Goal: Information Seeking & Learning: Learn about a topic

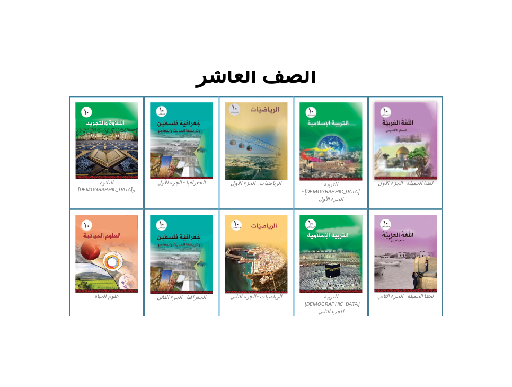
scroll to position [282, 0]
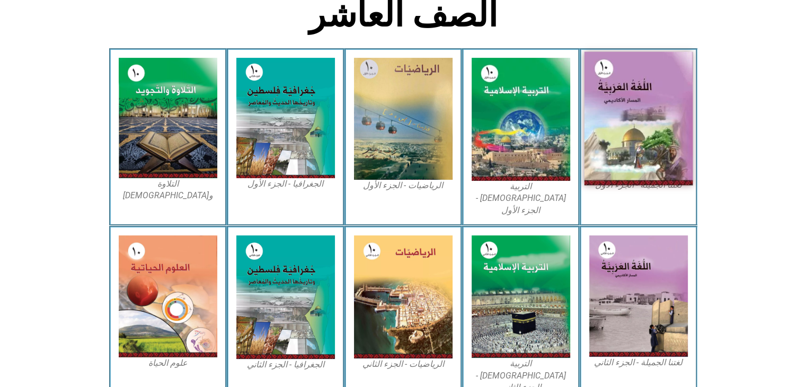
click at [657, 123] on img at bounding box center [638, 118] width 109 height 133
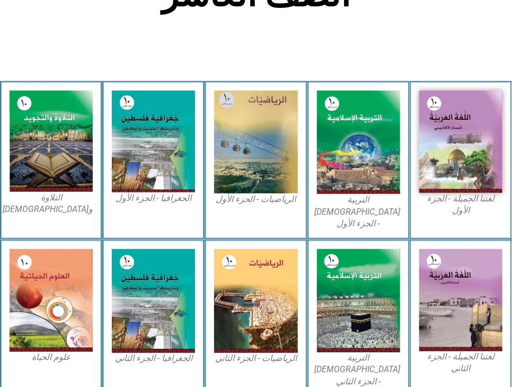
click at [457, 30] on section "الصف العاشر" at bounding box center [256, 0] width 512 height 161
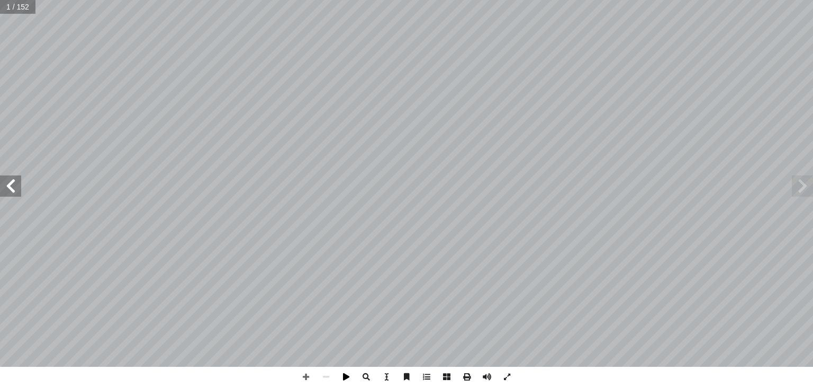
click at [347, 376] on span at bounding box center [346, 376] width 20 height 20
click at [722, 0] on html "الصفحة الرئيسية الصف الأول الصف الثاني الصف الثالث الصف الرابع الصف الخامس الصف…" at bounding box center [406, 48] width 813 height 96
click at [362, 376] on span at bounding box center [366, 376] width 20 height 20
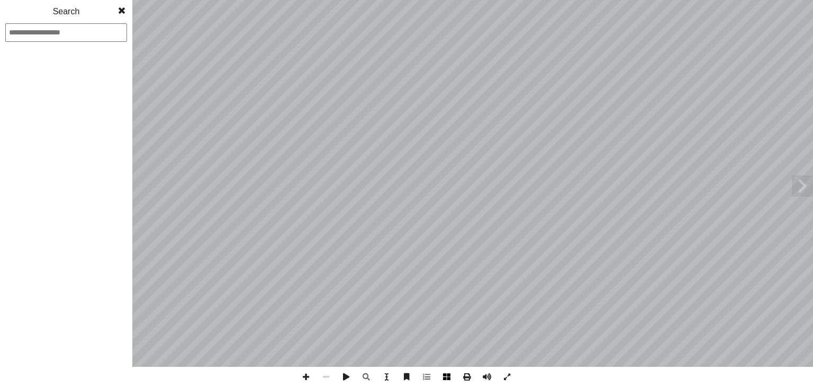
click at [445, 374] on span at bounding box center [447, 376] width 20 height 20
click at [459, 377] on span at bounding box center [467, 376] width 20 height 20
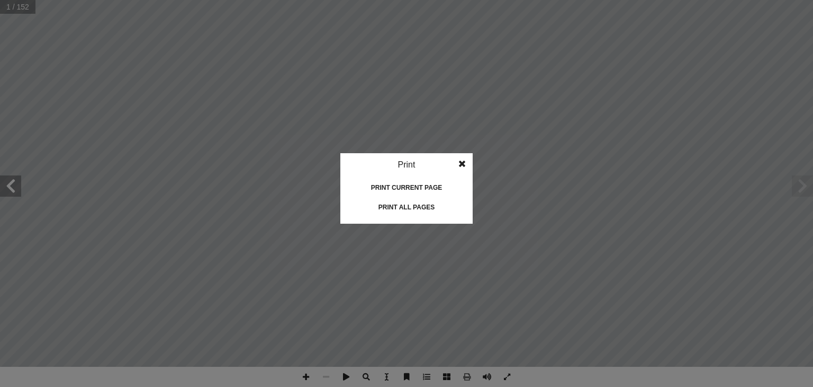
click at [461, 163] on span at bounding box center [462, 163] width 19 height 21
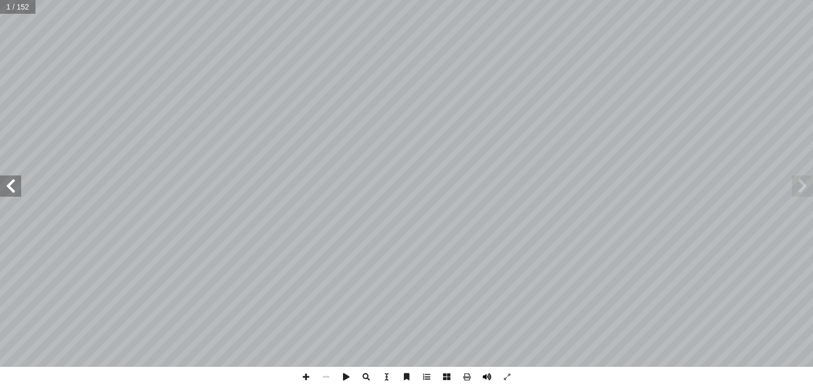
click at [490, 376] on span at bounding box center [487, 376] width 20 height 20
click at [485, 377] on span at bounding box center [487, 376] width 20 height 20
click at [447, 377] on span at bounding box center [447, 376] width 20 height 20
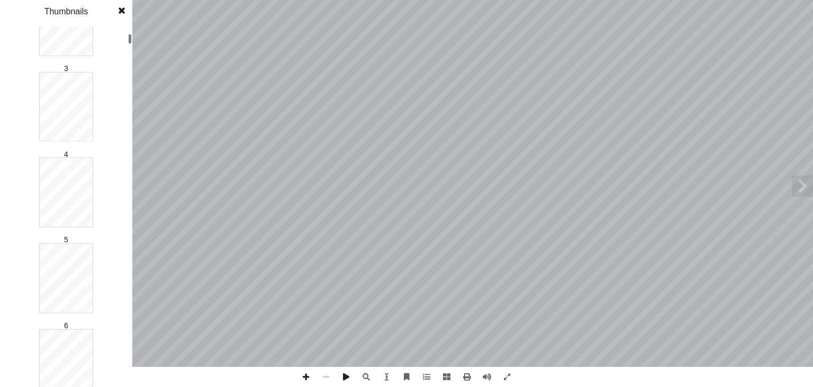
click at [81, 0] on html "الصفحة الرئيسية الصف الأول الصف الثاني الصف الثالث الصف الرابع الصف الخامس الصف…" at bounding box center [406, 48] width 813 height 96
click at [123, 11] on span at bounding box center [121, 10] width 19 height 21
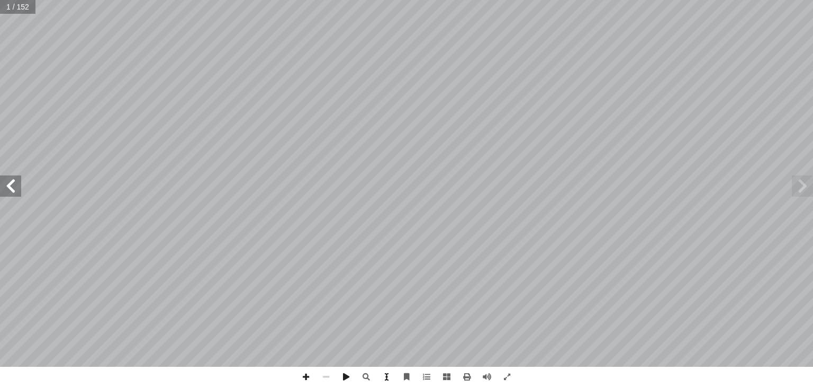
click at [386, 378] on span at bounding box center [387, 376] width 20 height 20
click at [388, 374] on span at bounding box center [387, 376] width 20 height 20
click at [413, 374] on span at bounding box center [407, 376] width 20 height 20
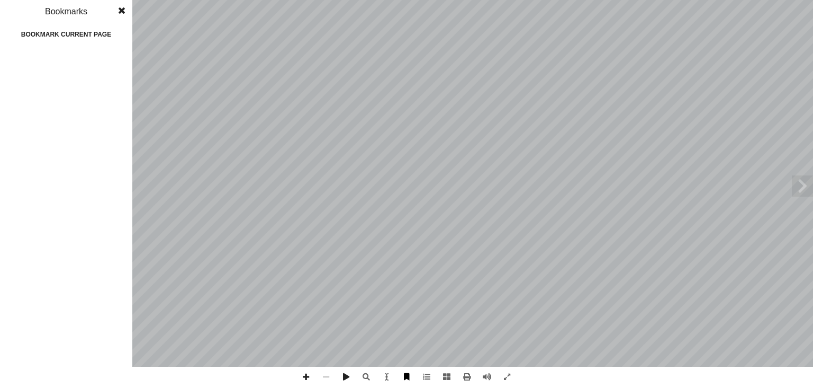
click at [413, 374] on span at bounding box center [407, 376] width 20 height 20
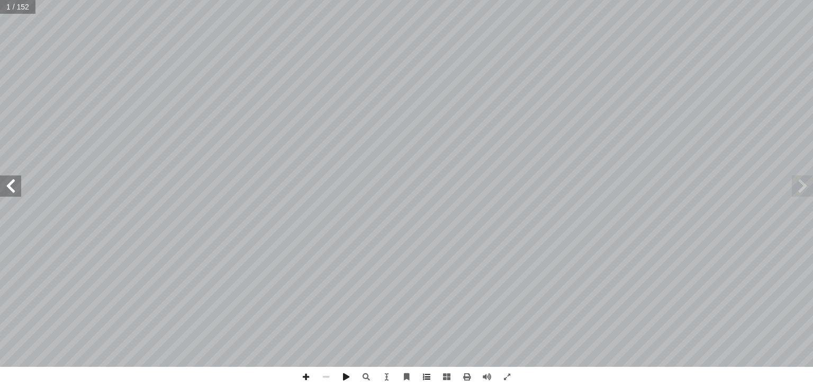
click at [430, 376] on span at bounding box center [427, 376] width 20 height 20
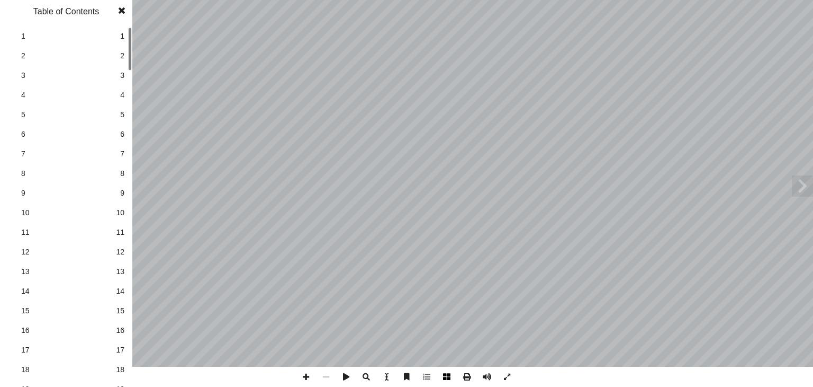
click at [447, 374] on span at bounding box center [447, 376] width 20 height 20
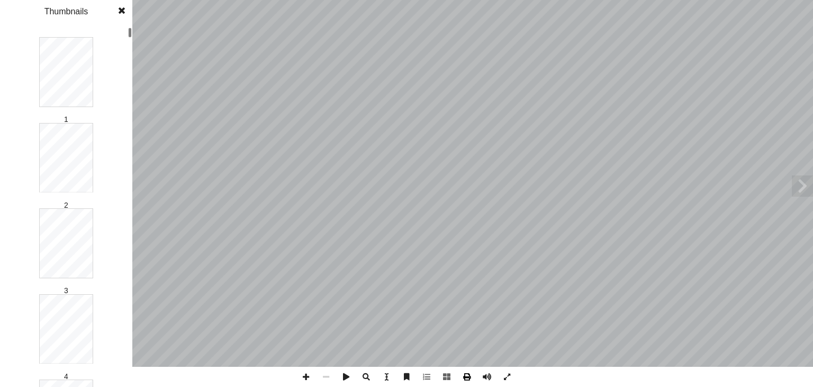
click at [469, 376] on span at bounding box center [467, 376] width 20 height 20
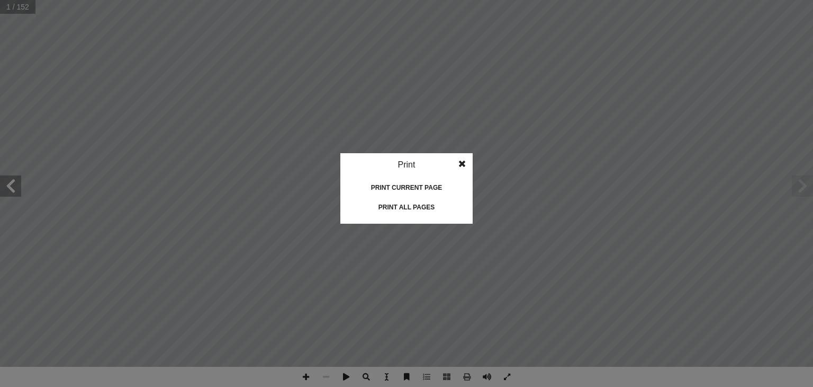
click at [461, 162] on span at bounding box center [462, 163] width 19 height 21
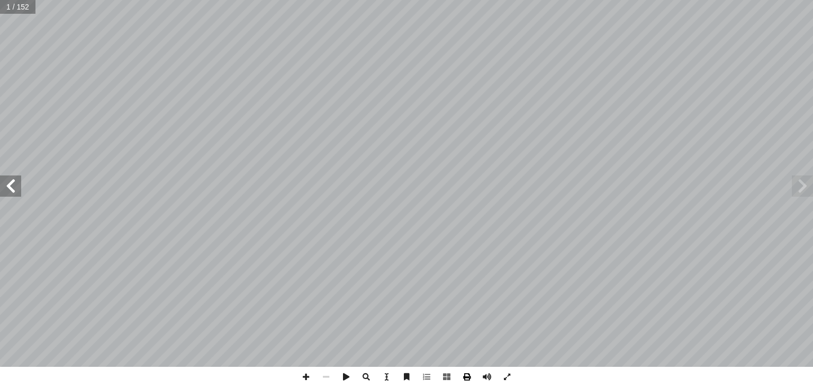
click at [462, 376] on span at bounding box center [467, 376] width 20 height 20
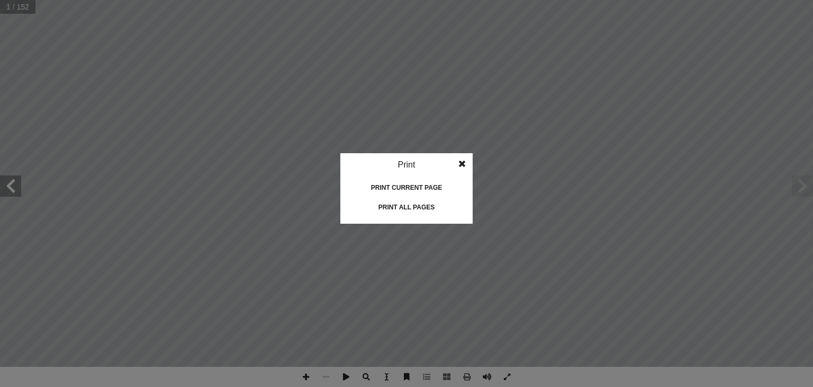
click at [458, 162] on span at bounding box center [462, 163] width 19 height 21
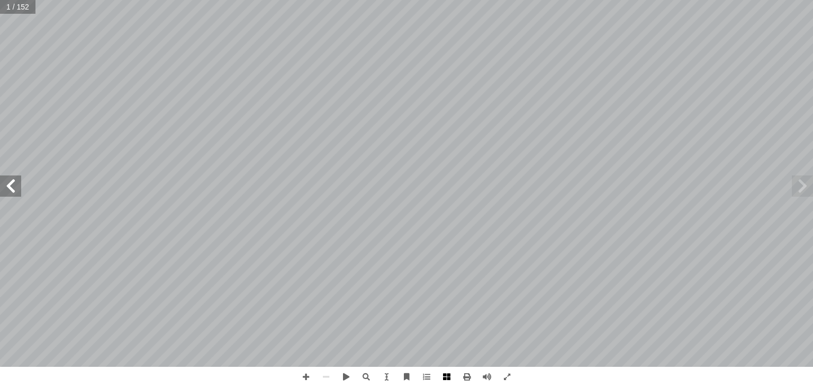
click at [445, 377] on span at bounding box center [447, 376] width 20 height 20
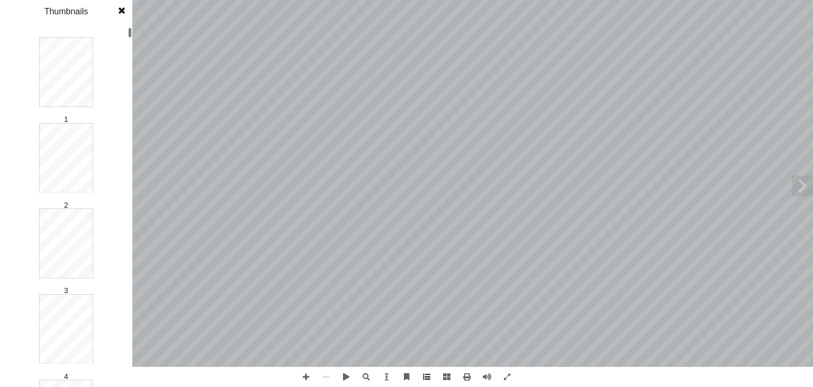
click at [431, 380] on span at bounding box center [427, 376] width 20 height 20
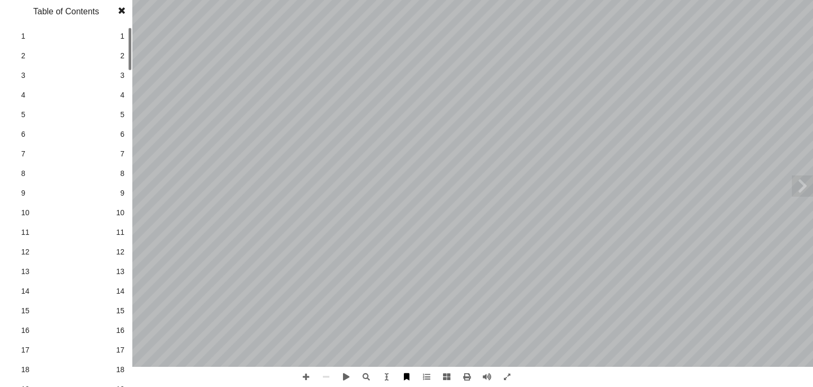
click at [406, 380] on span at bounding box center [407, 376] width 20 height 20
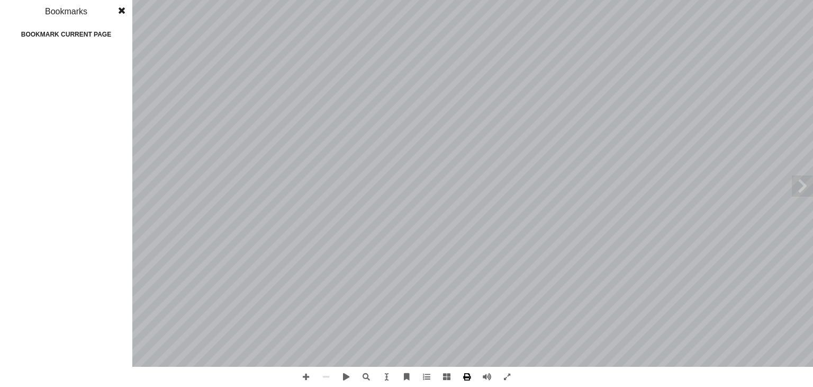
click at [473, 376] on span at bounding box center [467, 376] width 20 height 20
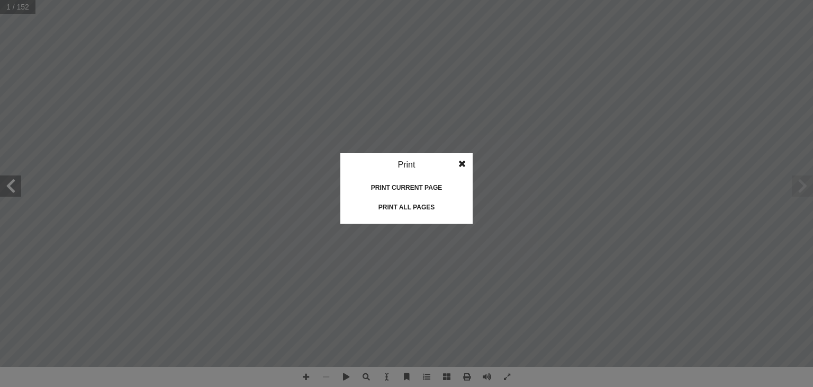
click at [424, 202] on div "Print all pages" at bounding box center [407, 207] width 106 height 17
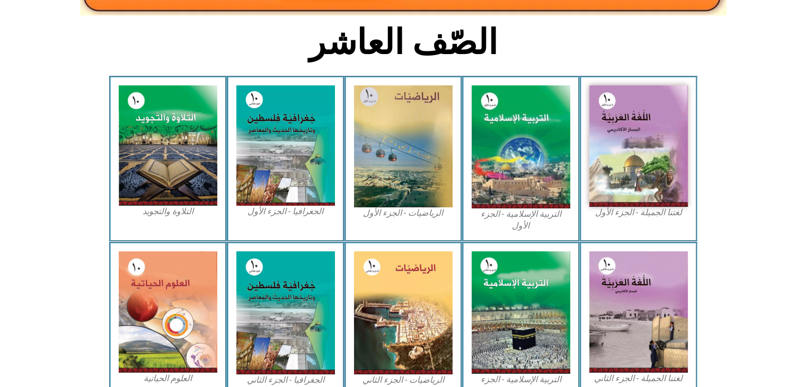
scroll to position [311, 0]
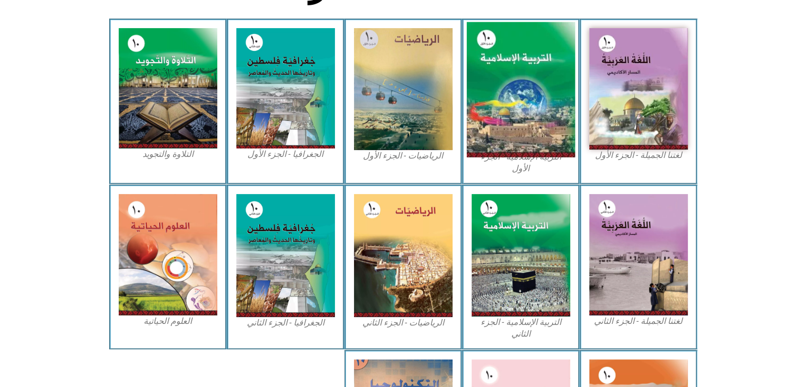
click at [543, 82] on img at bounding box center [520, 89] width 109 height 135
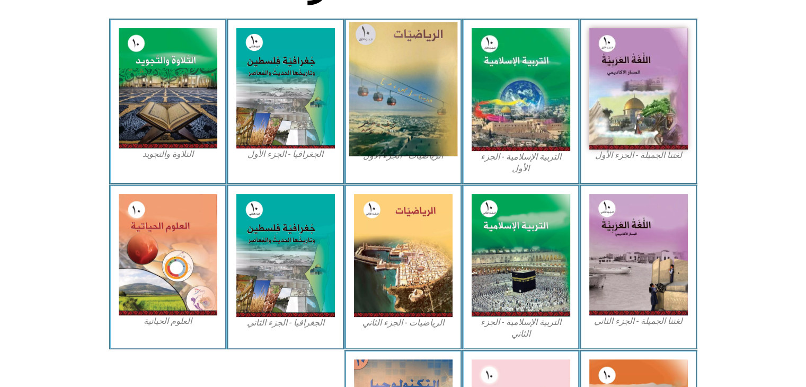
click at [413, 64] on img at bounding box center [402, 89] width 109 height 134
click at [413, 70] on img at bounding box center [402, 89] width 109 height 134
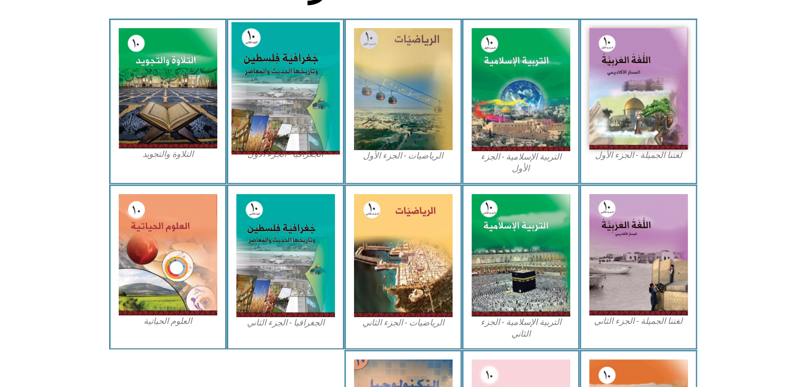
click at [294, 118] on img at bounding box center [285, 88] width 109 height 132
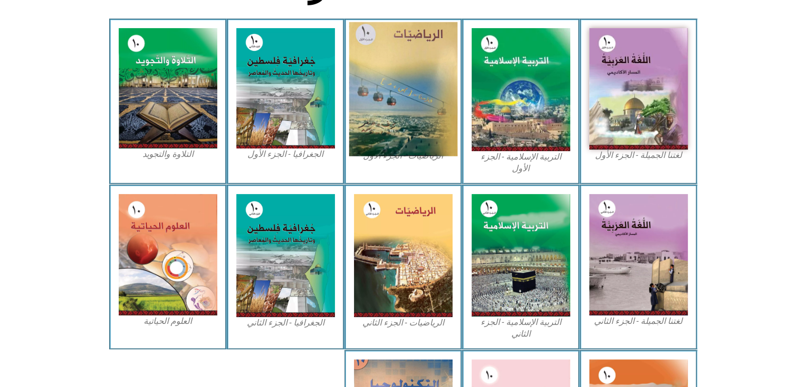
click at [387, 81] on img at bounding box center [402, 89] width 109 height 134
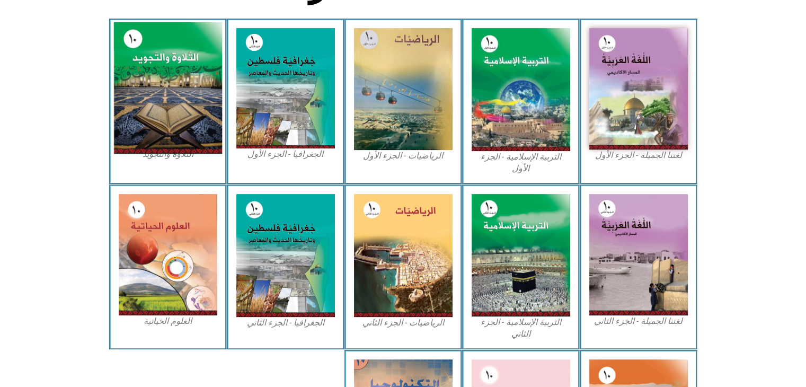
click at [171, 87] on img at bounding box center [167, 88] width 109 height 132
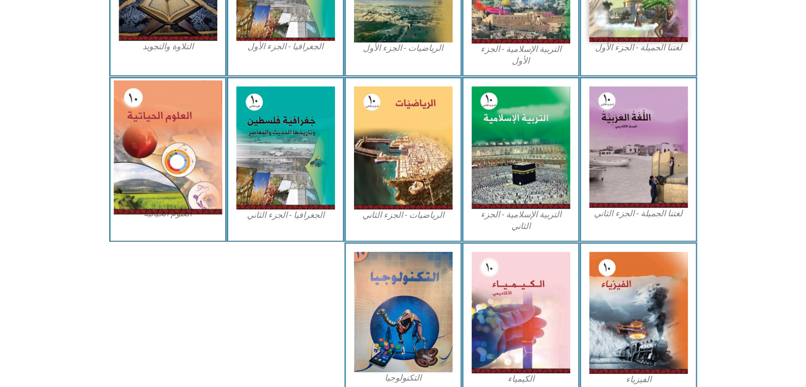
scroll to position [419, 0]
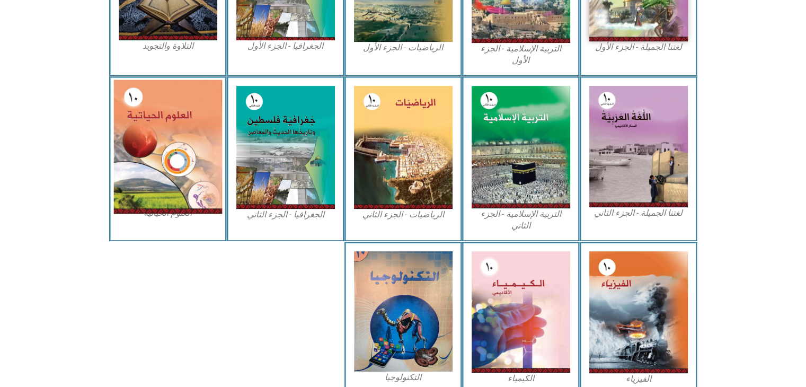
click at [188, 134] on img at bounding box center [167, 146] width 109 height 134
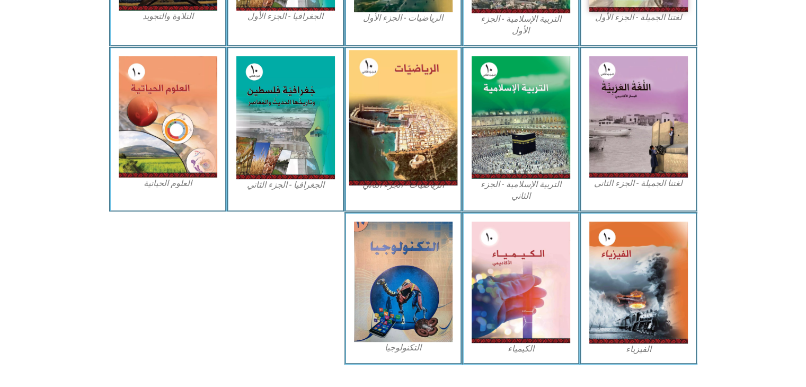
scroll to position [460, 0]
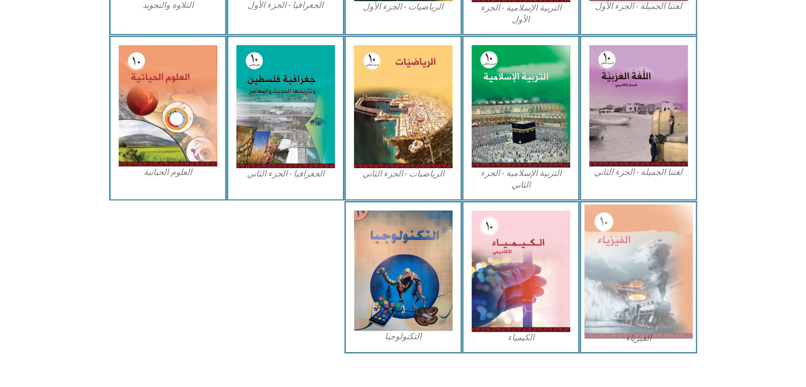
click at [646, 261] on img at bounding box center [638, 271] width 109 height 134
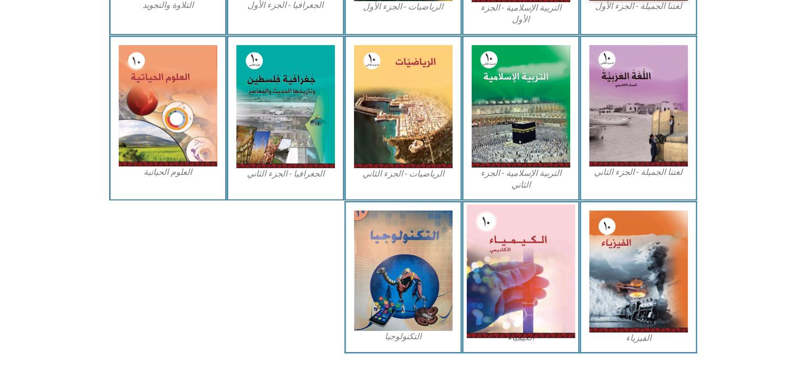
click at [530, 227] on img at bounding box center [520, 270] width 109 height 133
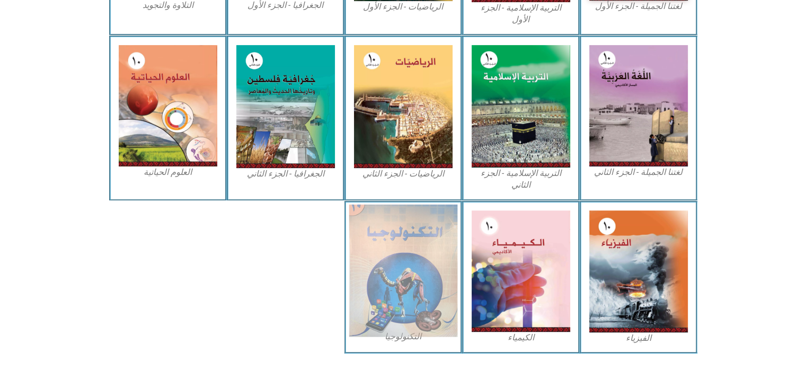
click at [402, 261] on img at bounding box center [402, 270] width 109 height 132
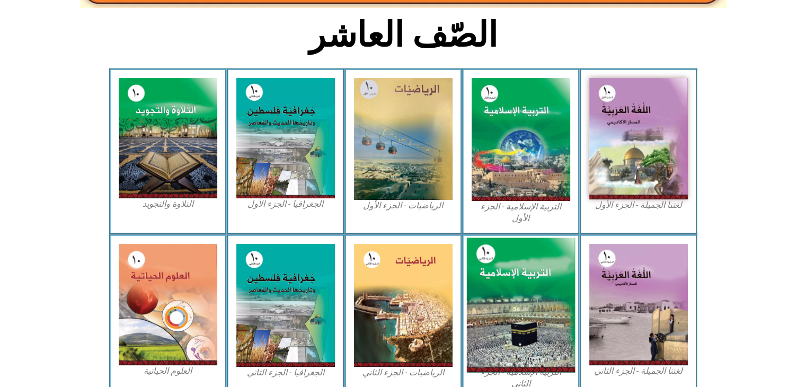
scroll to position [261, 0]
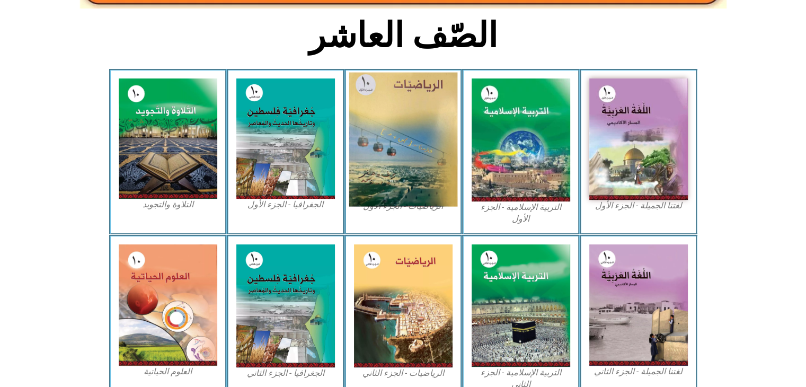
click at [432, 151] on img at bounding box center [402, 140] width 109 height 134
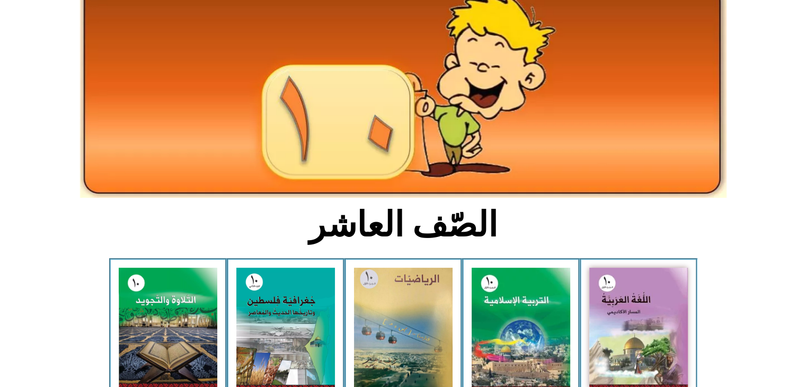
scroll to position [0, 0]
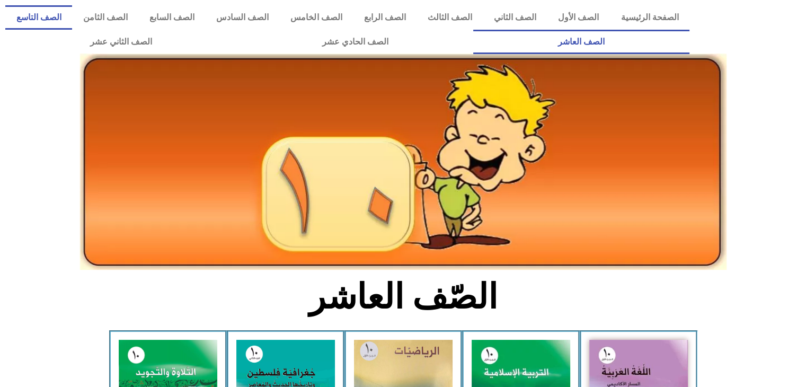
click at [72, 9] on link "الصف التاسع" at bounding box center [38, 17] width 67 height 24
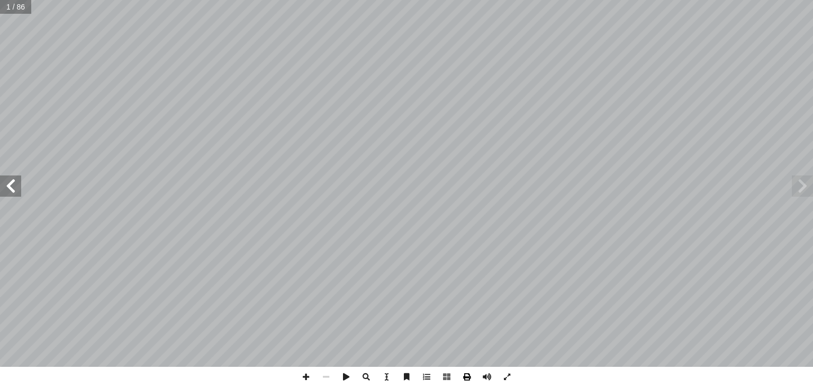
click at [468, 374] on span at bounding box center [467, 376] width 20 height 20
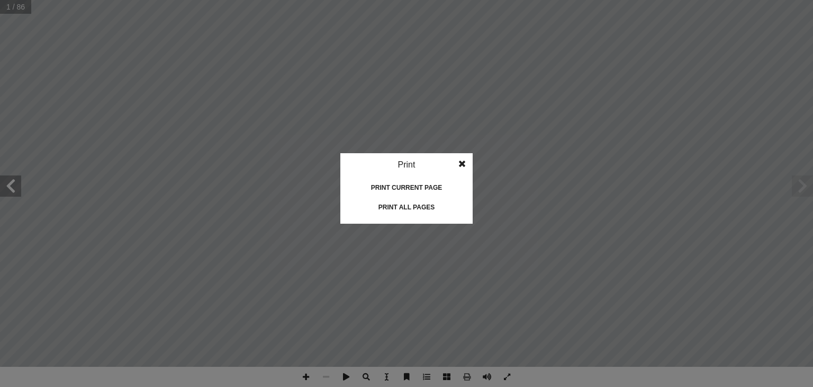
click at [439, 209] on div "Print all pages" at bounding box center [407, 207] width 106 height 17
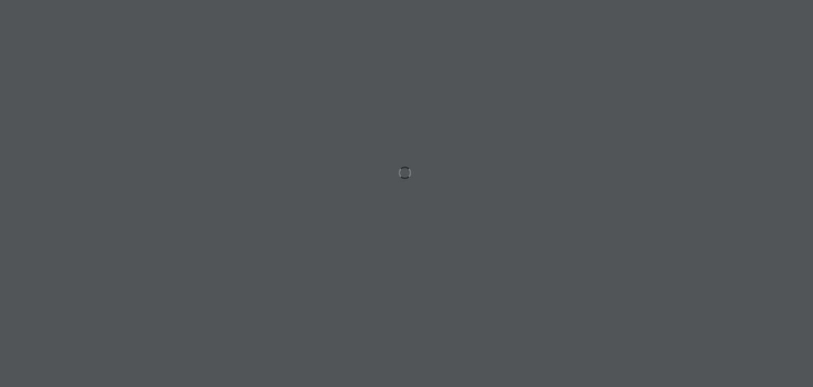
click at [360, 160] on div at bounding box center [406, 193] width 813 height 387
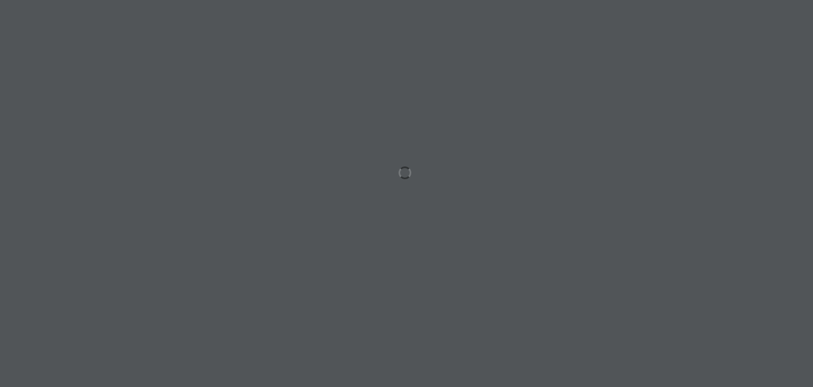
click at [360, 160] on div at bounding box center [406, 193] width 813 height 387
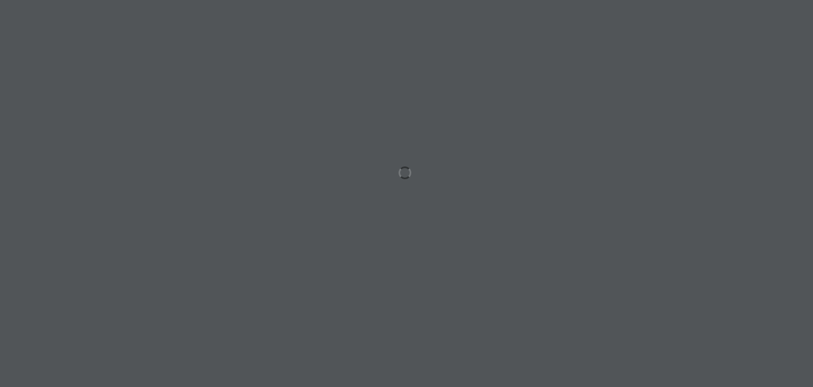
click at [360, 160] on div at bounding box center [406, 193] width 813 height 387
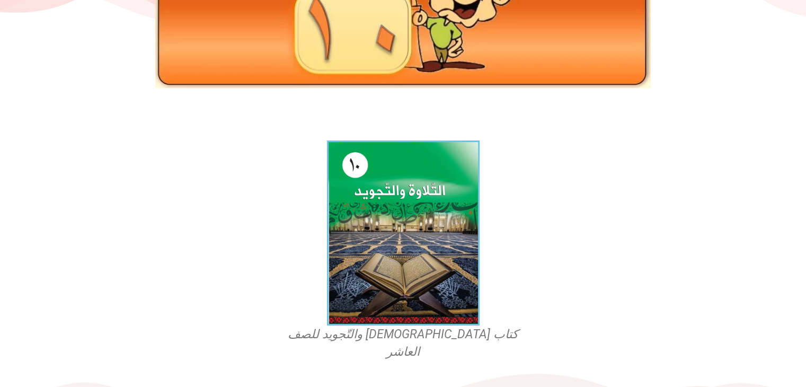
scroll to position [225, 0]
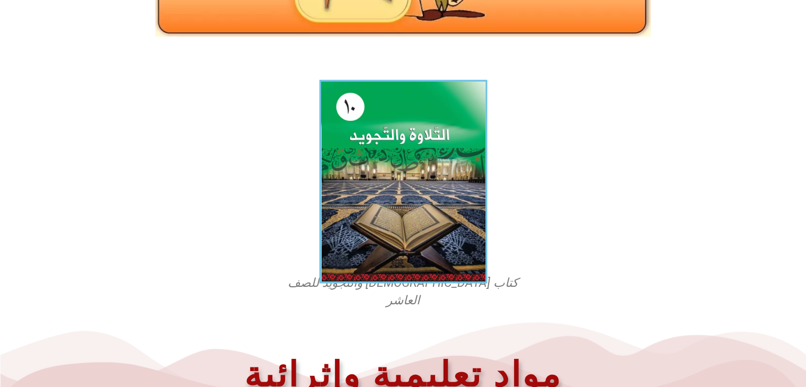
click at [386, 217] on img at bounding box center [403, 181] width 168 height 203
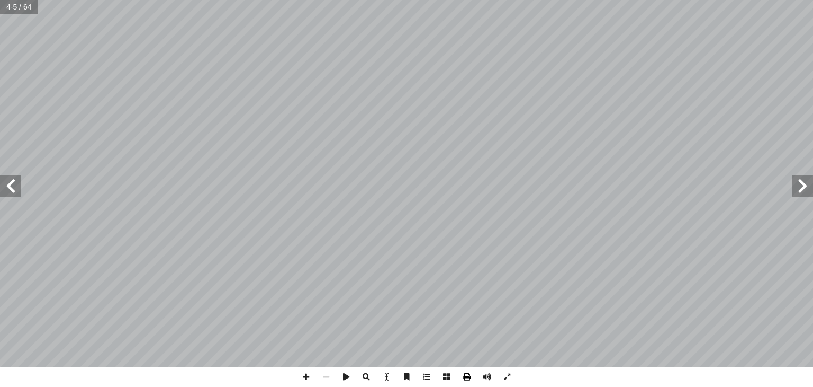
click at [467, 375] on span at bounding box center [467, 376] width 20 height 20
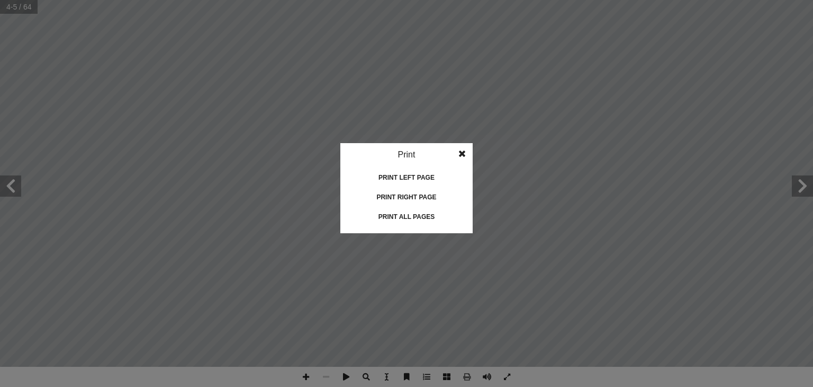
click at [427, 217] on div "Print all pages" at bounding box center [407, 216] width 106 height 17
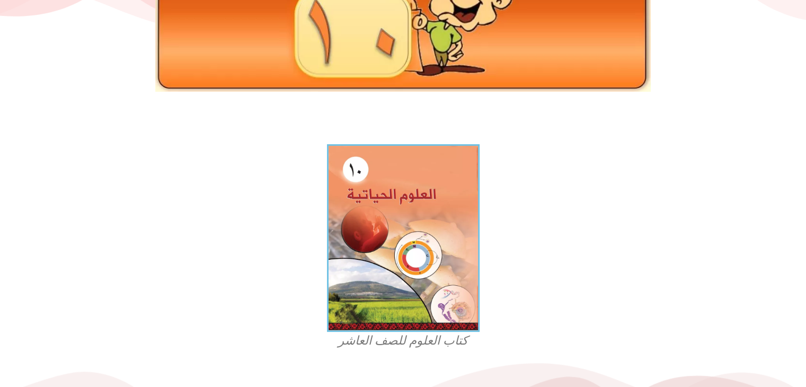
scroll to position [175, 0]
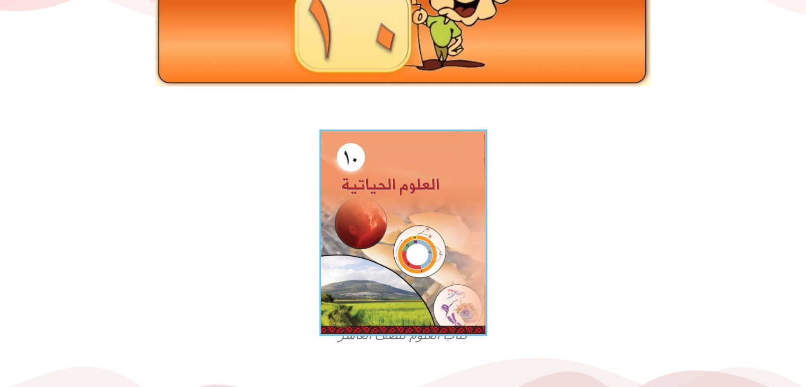
click at [388, 226] on img at bounding box center [403, 232] width 168 height 207
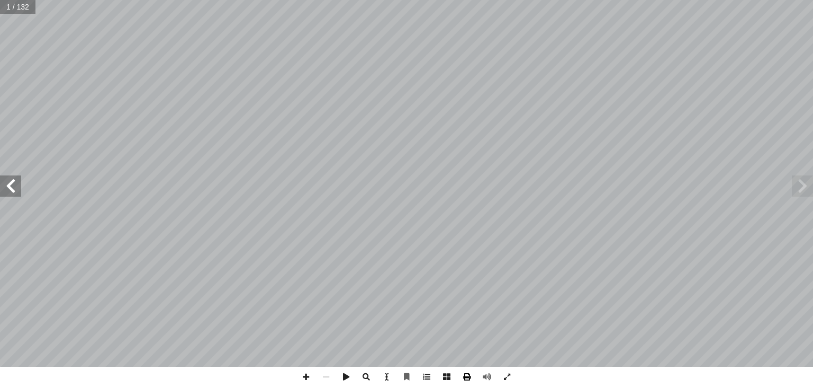
click at [466, 374] on span at bounding box center [467, 376] width 20 height 20
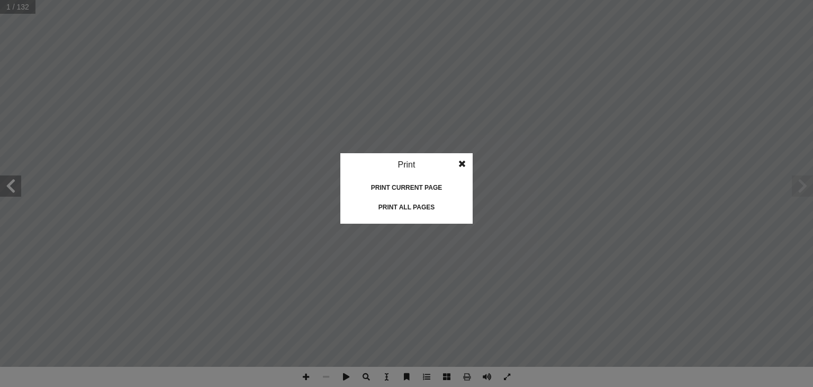
click at [419, 205] on div "Print all pages" at bounding box center [407, 207] width 106 height 17
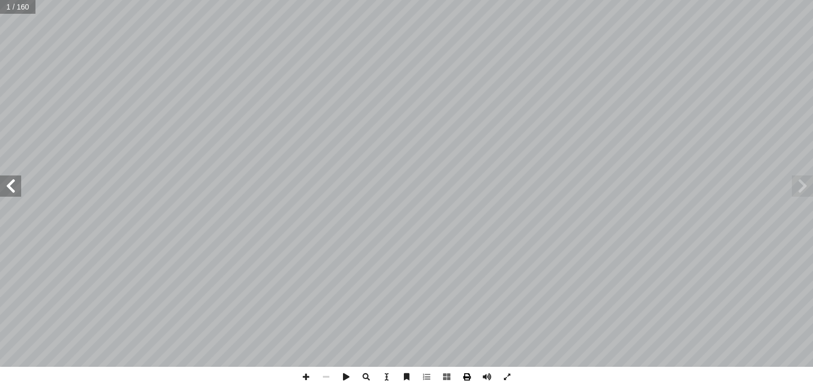
click at [464, 376] on span at bounding box center [467, 376] width 20 height 20
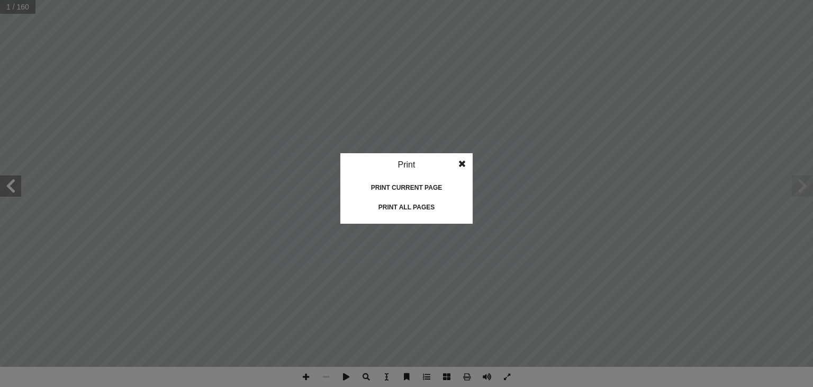
click at [397, 213] on div "Print all pages" at bounding box center [407, 207] width 106 height 17
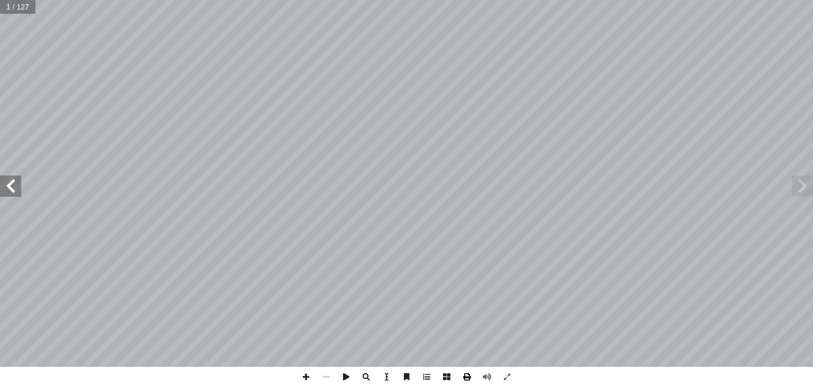
click at [468, 377] on span at bounding box center [467, 376] width 20 height 20
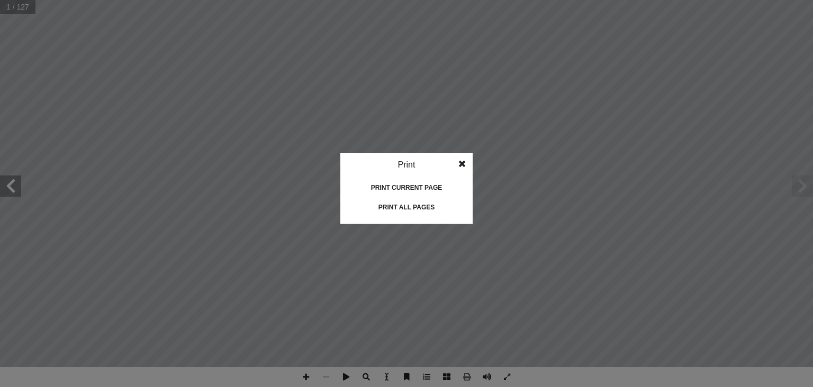
click at [413, 212] on div "Print all pages" at bounding box center [407, 207] width 106 height 17
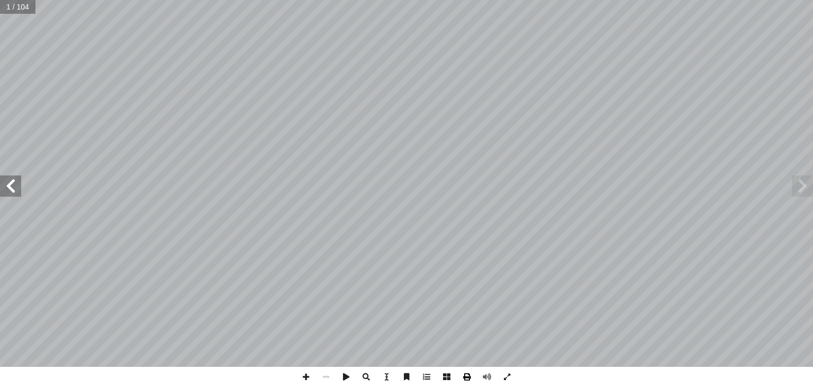
click at [469, 379] on span at bounding box center [467, 376] width 20 height 20
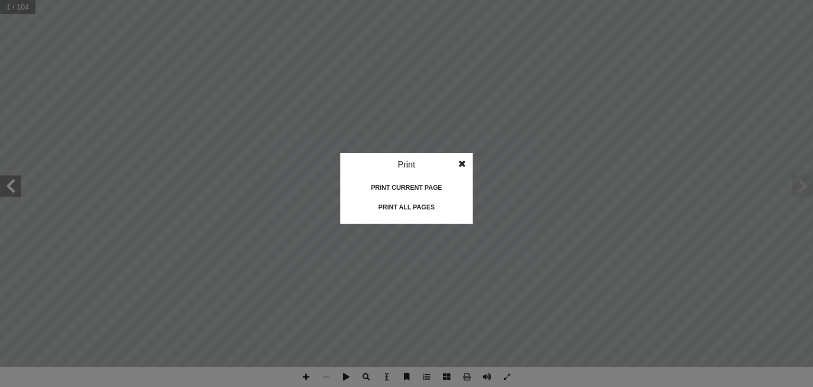
click at [428, 204] on div "Print all pages" at bounding box center [407, 207] width 106 height 17
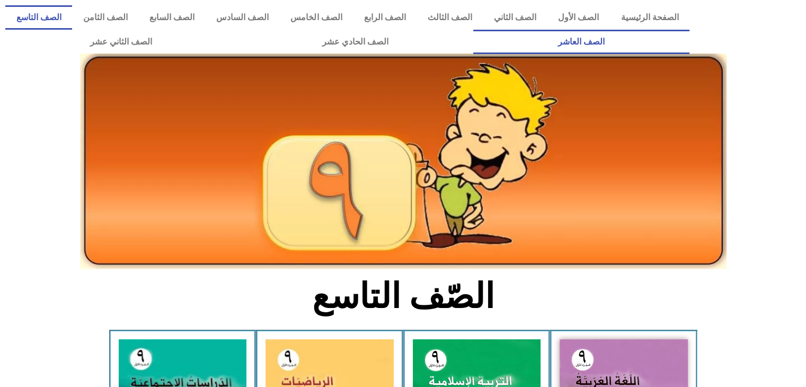
click at [473, 30] on link "الصف العاشر" at bounding box center [581, 42] width 216 height 24
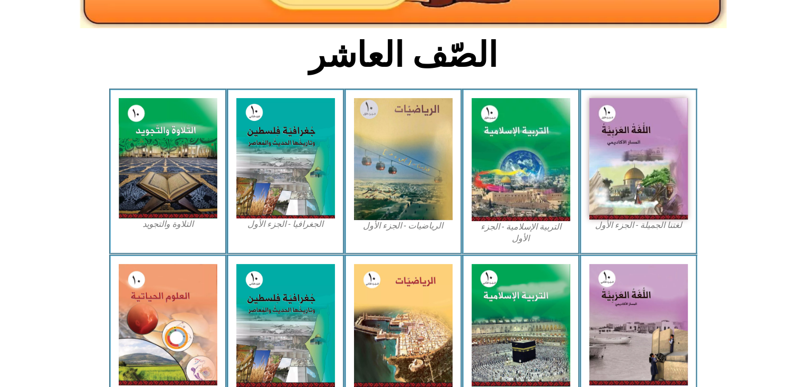
scroll to position [242, 0]
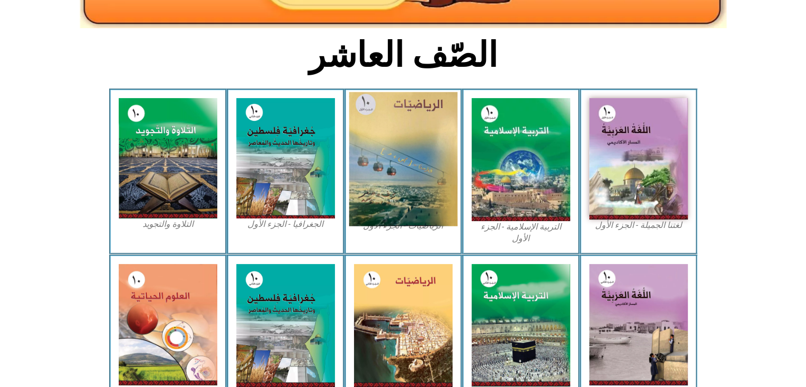
click at [408, 181] on img at bounding box center [402, 159] width 109 height 134
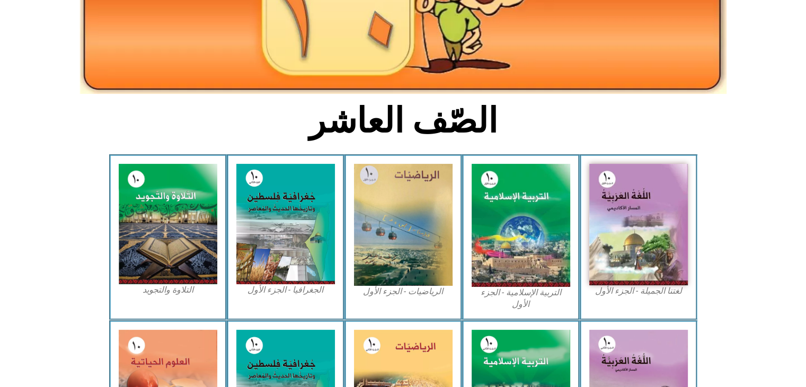
scroll to position [176, 0]
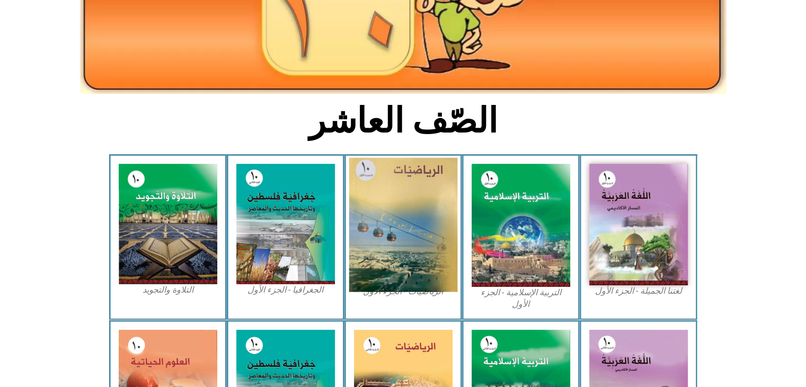
click at [382, 219] on img at bounding box center [402, 225] width 109 height 134
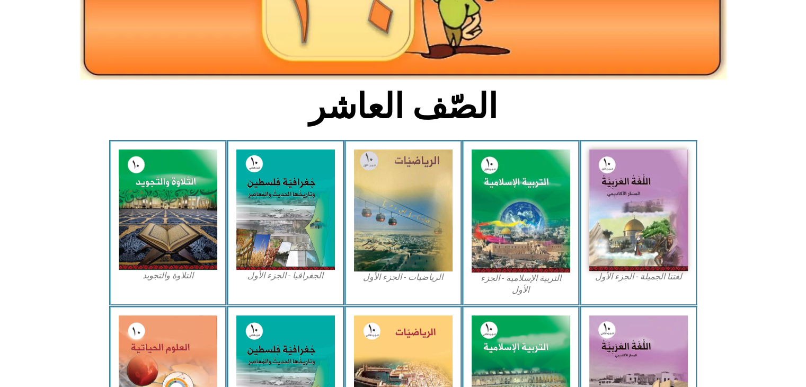
scroll to position [191, 0]
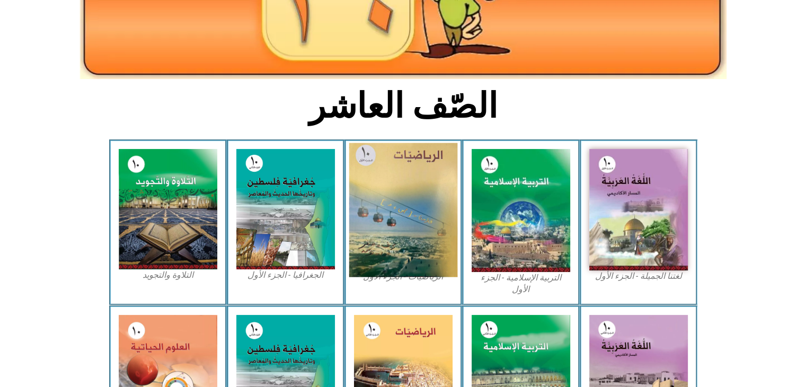
click at [412, 217] on img at bounding box center [402, 210] width 109 height 134
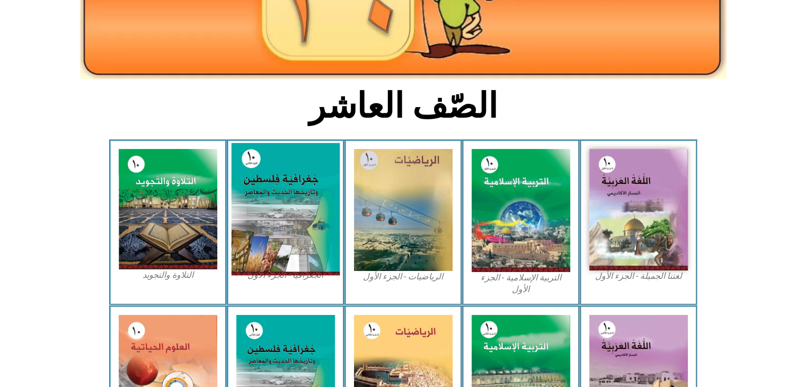
click at [311, 176] on img at bounding box center [285, 209] width 109 height 132
